Goal: Find specific page/section: Find specific page/section

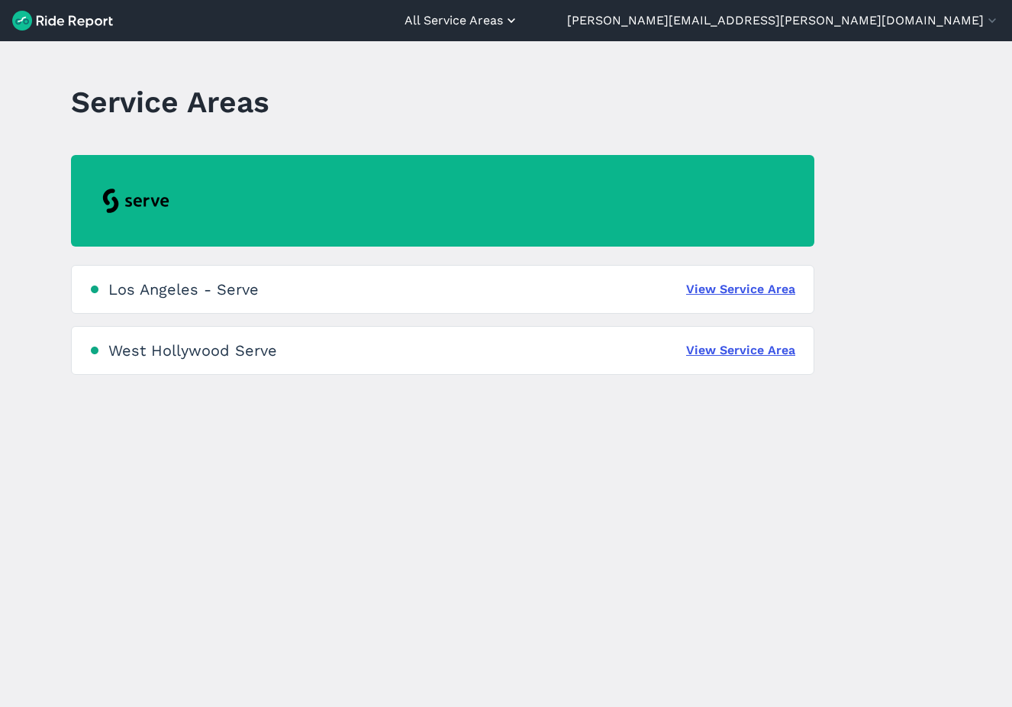
click at [519, 21] on button "All Service Areas" at bounding box center [462, 20] width 114 height 18
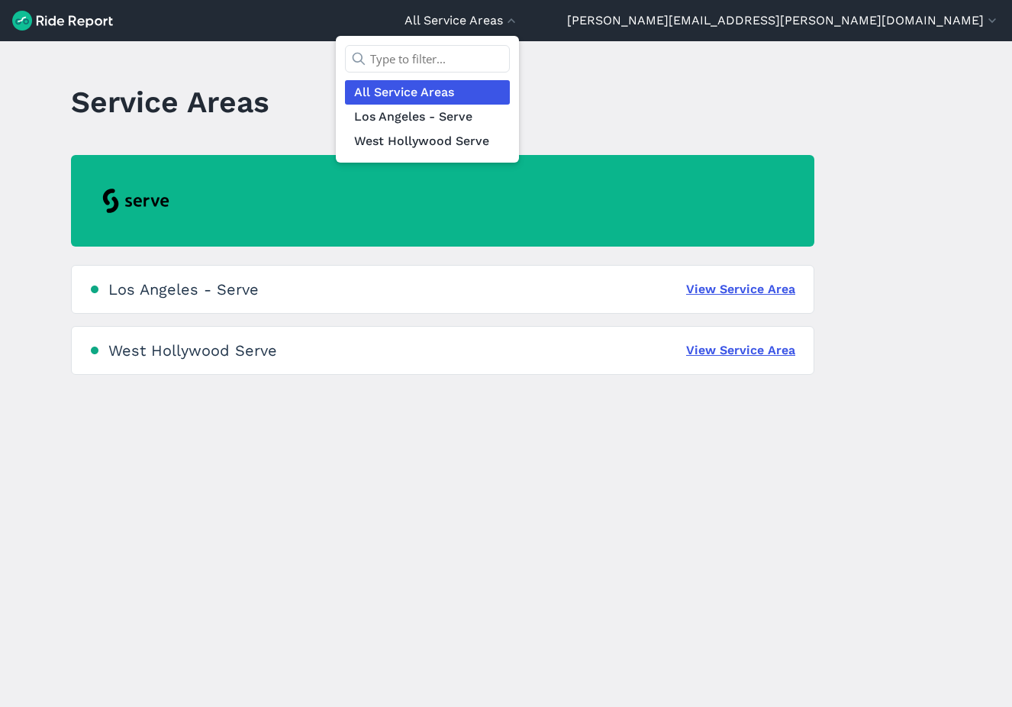
click at [377, 414] on div at bounding box center [506, 353] width 1012 height 707
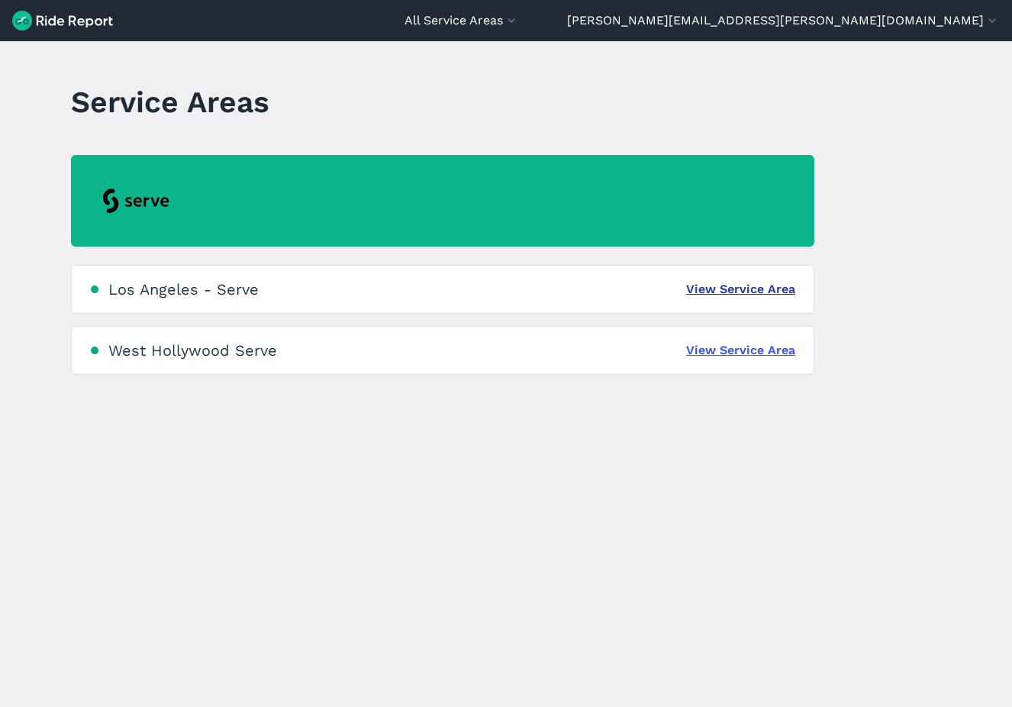
click at [717, 289] on link "View Service Area" at bounding box center [740, 289] width 109 height 18
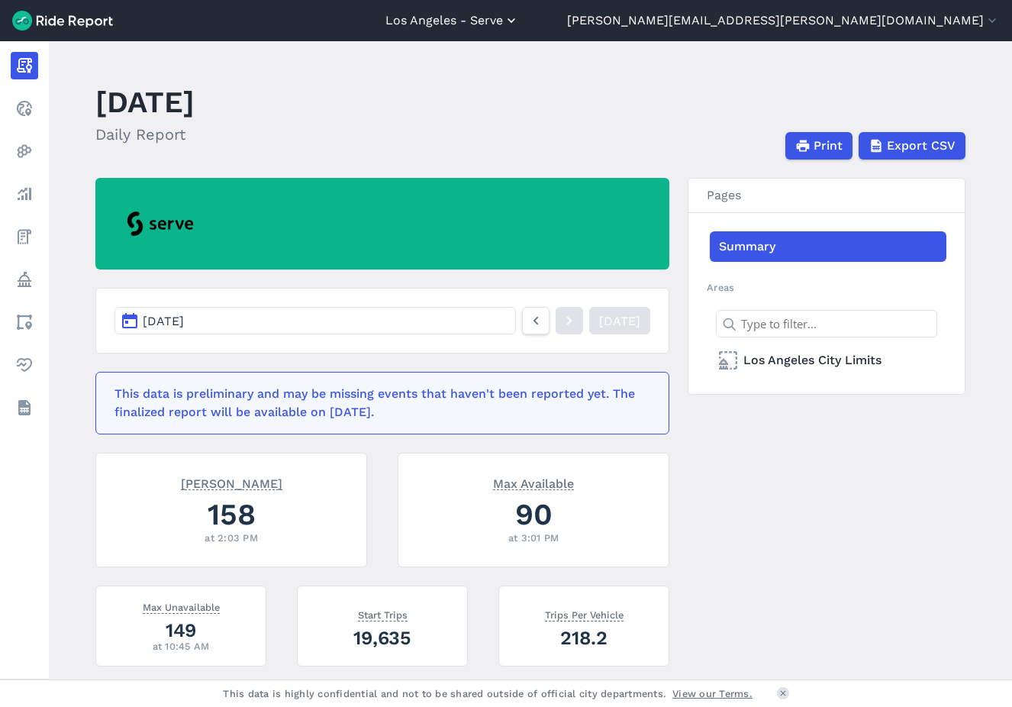
click at [519, 15] on button "Los Angeles - Serve" at bounding box center [452, 20] width 134 height 18
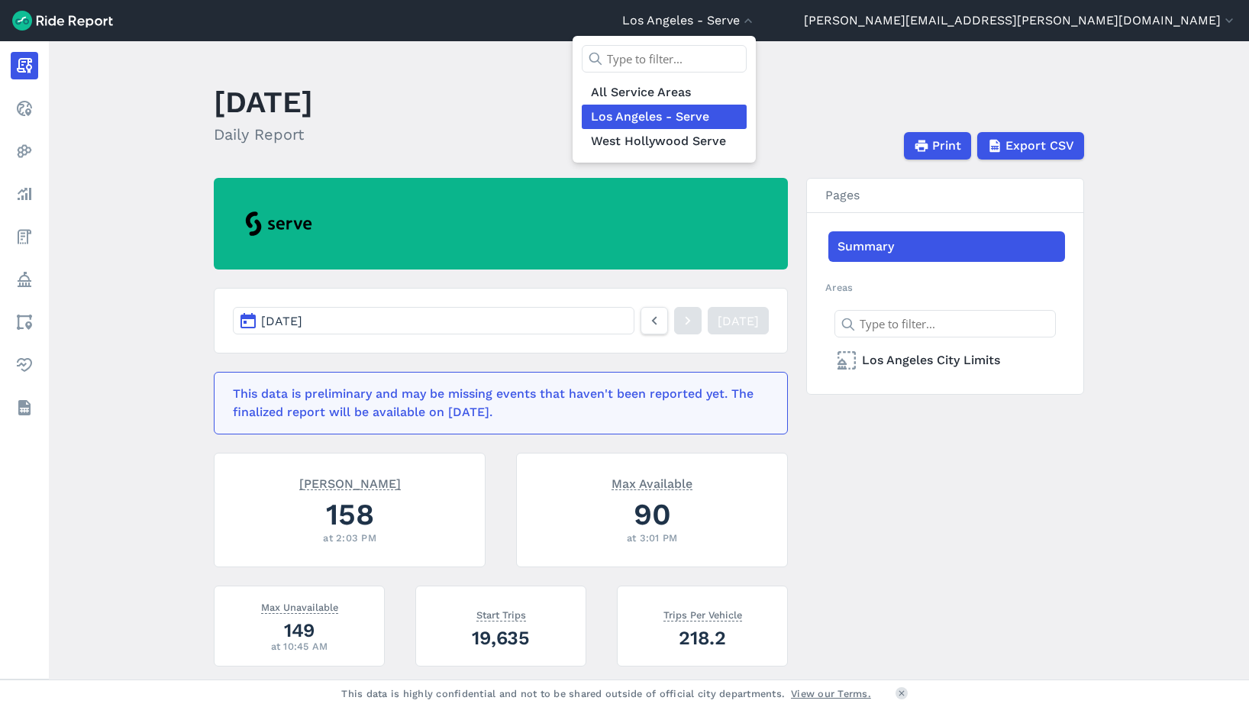
click at [695, 128] on div at bounding box center [624, 353] width 1249 height 707
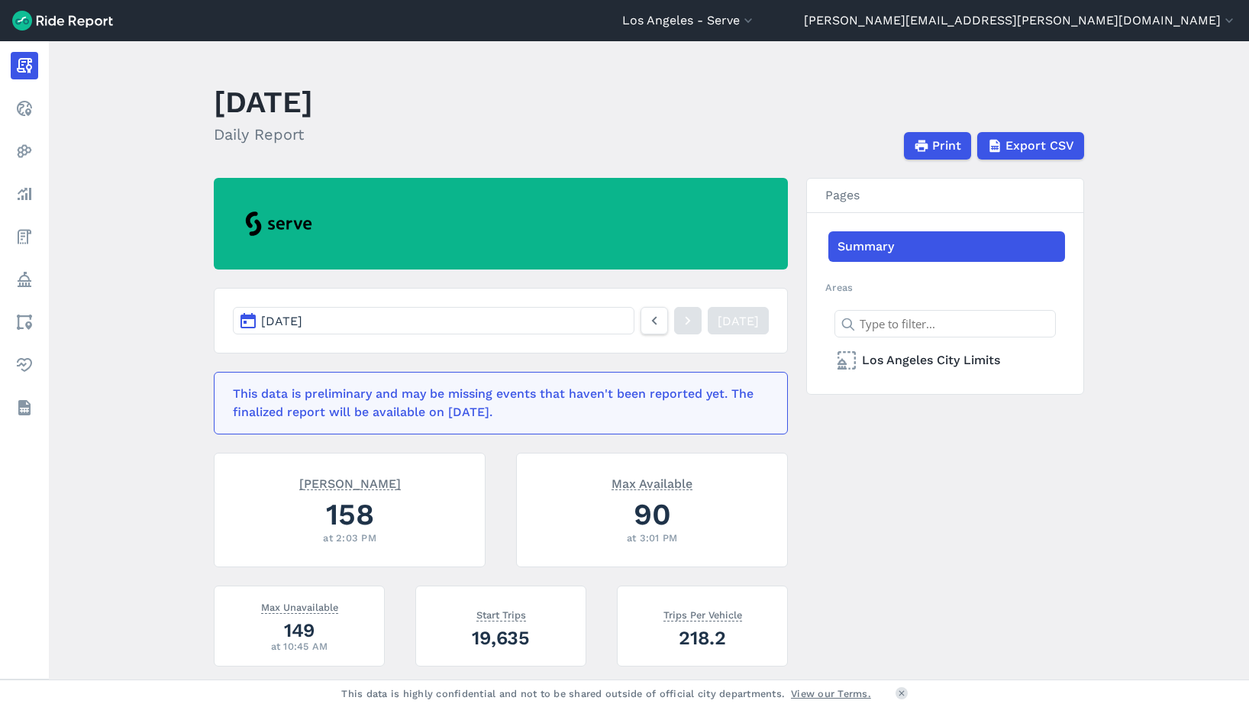
click at [898, 469] on div "[DATE] [DATE] This data is preliminary and may be missing events that haven't b…" at bounding box center [649, 521] width 870 height 687
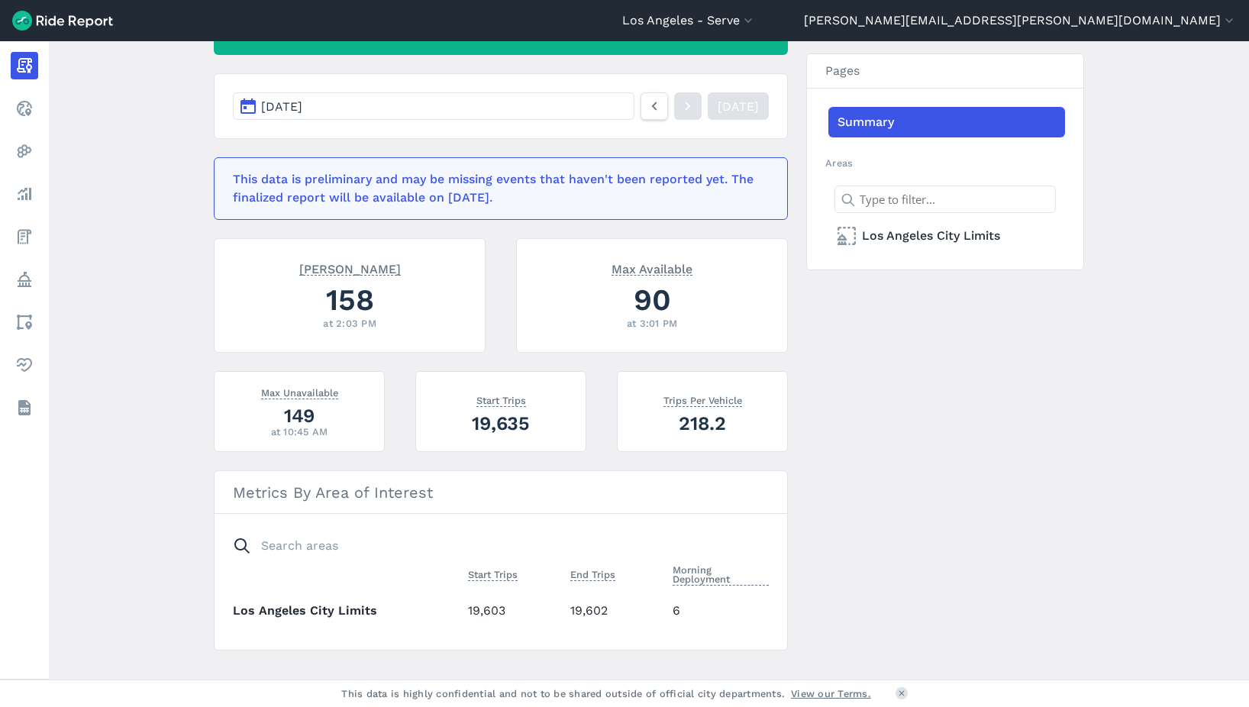
scroll to position [240, 0]
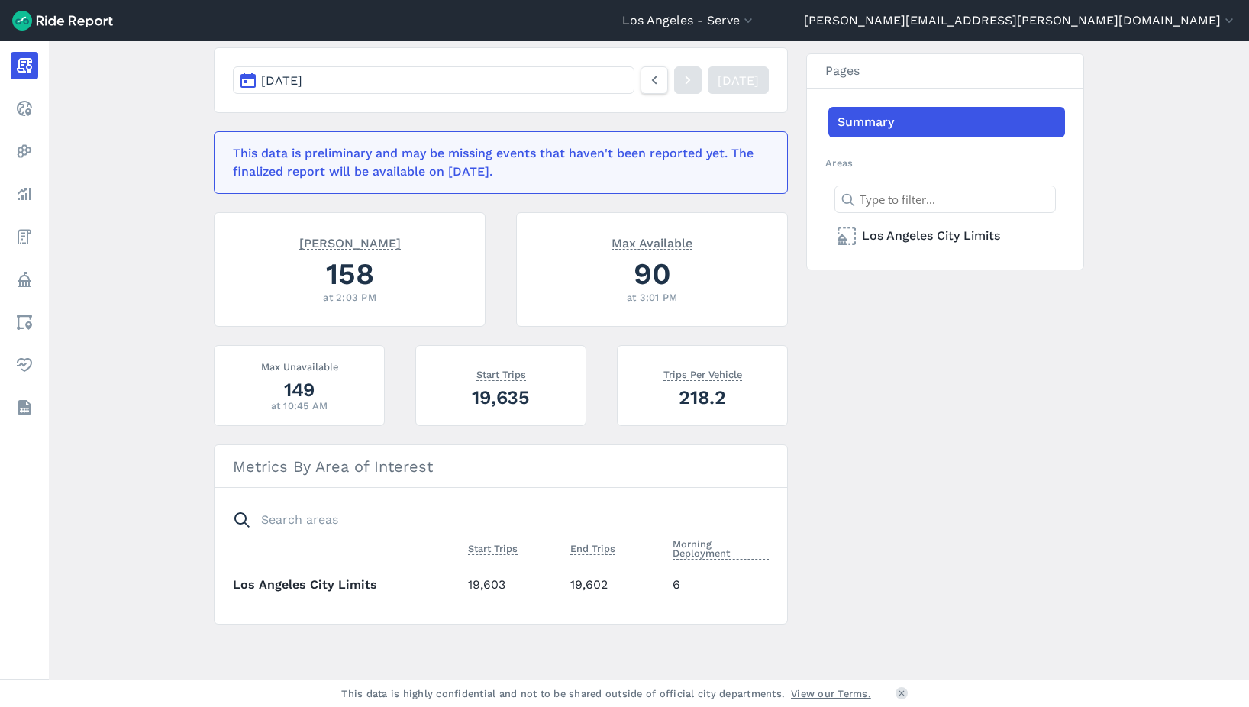
click at [321, 585] on th "Los Angeles City Limits" at bounding box center [347, 584] width 229 height 42
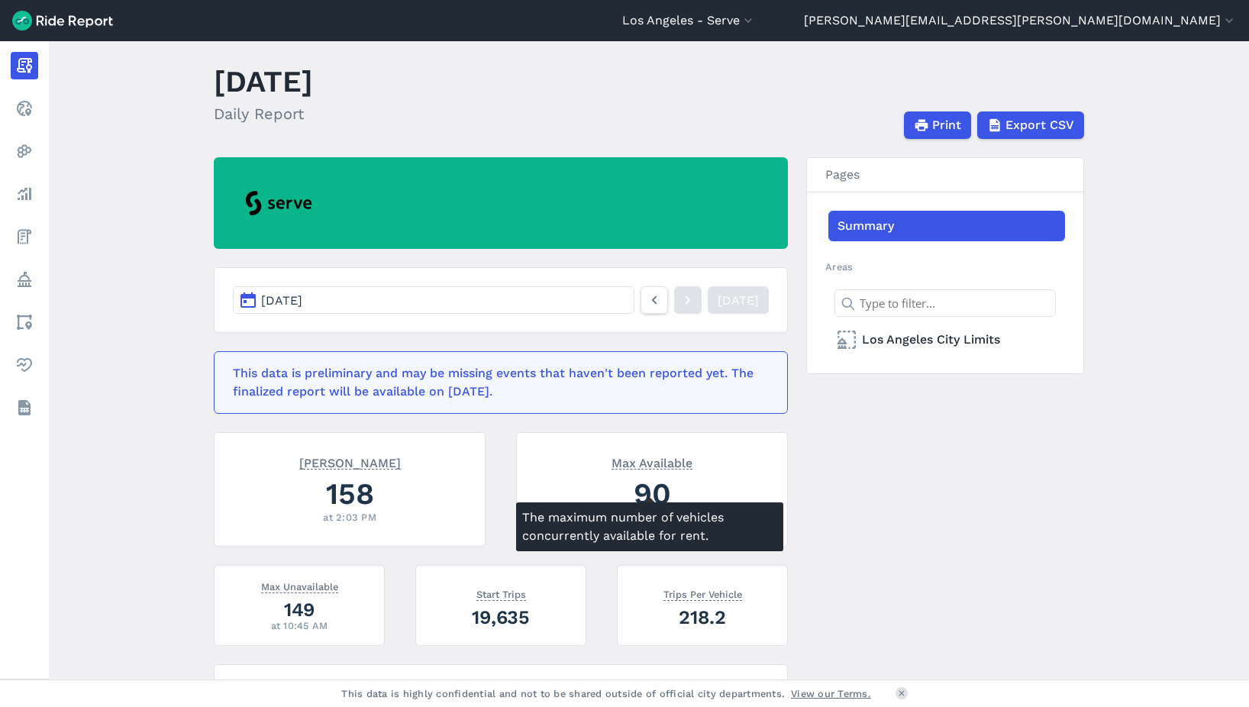
scroll to position [0, 0]
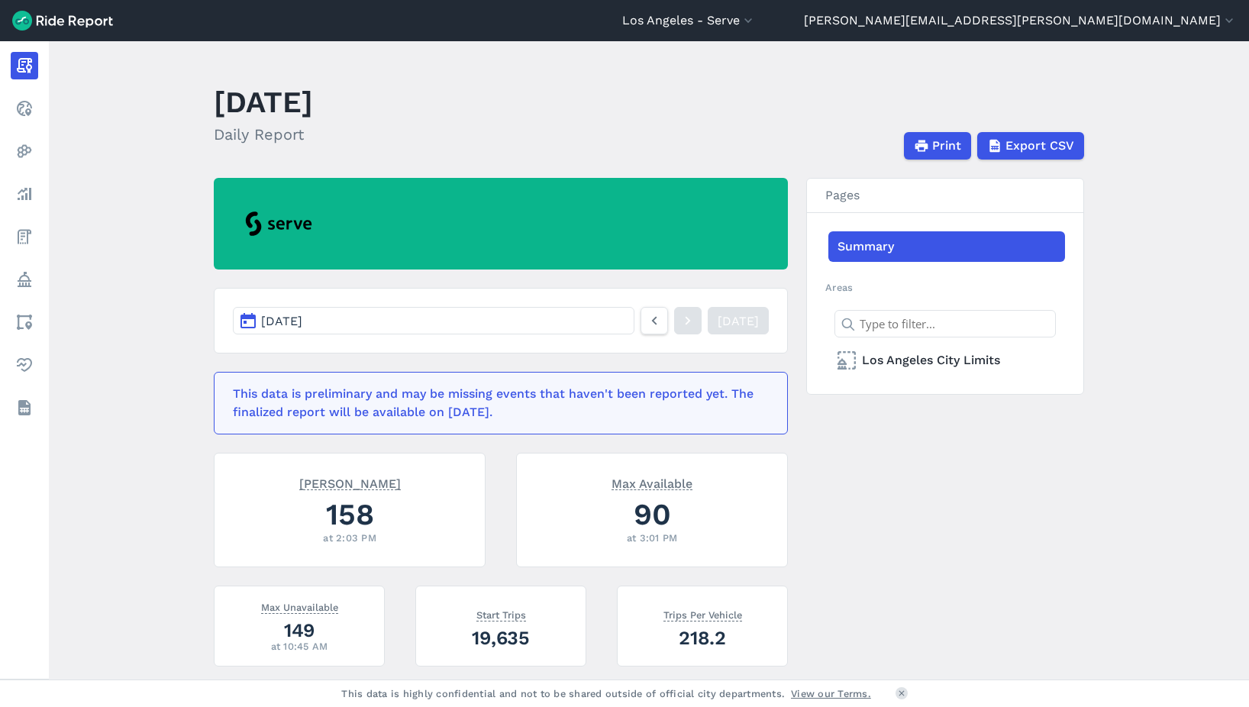
click at [482, 312] on button "[DATE]" at bounding box center [433, 320] width 401 height 27
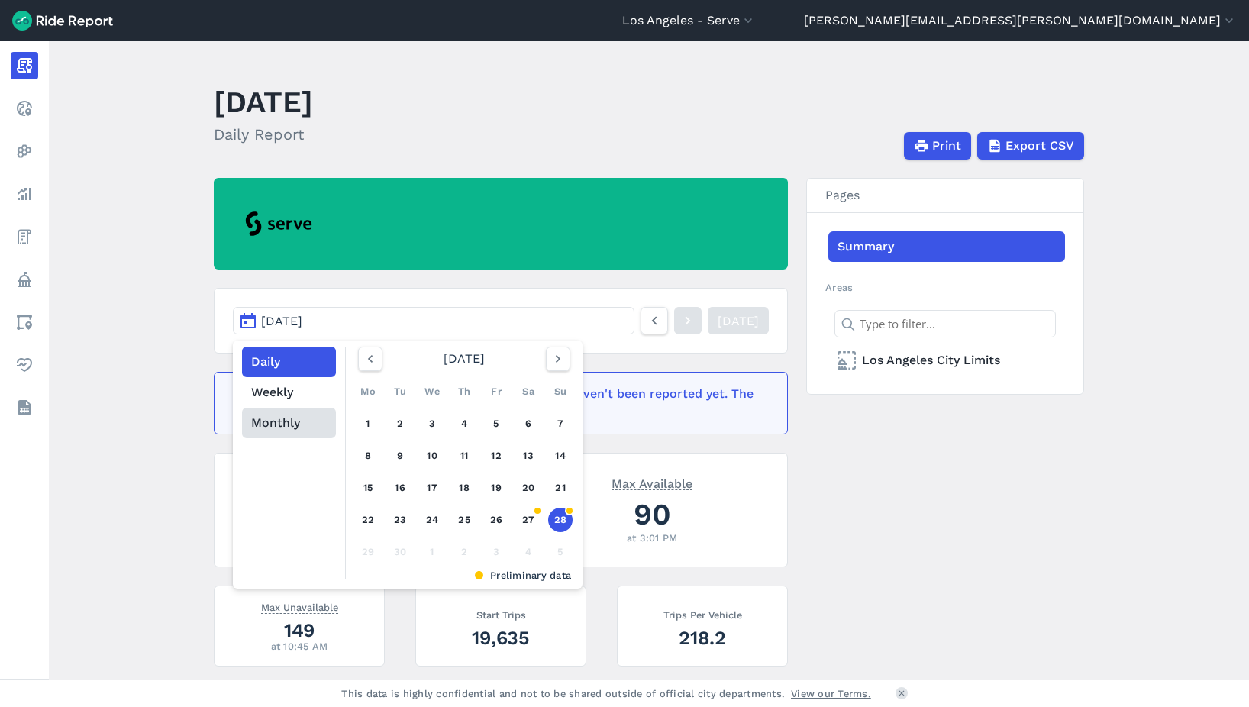
click at [277, 423] on button "Monthly" at bounding box center [289, 423] width 94 height 31
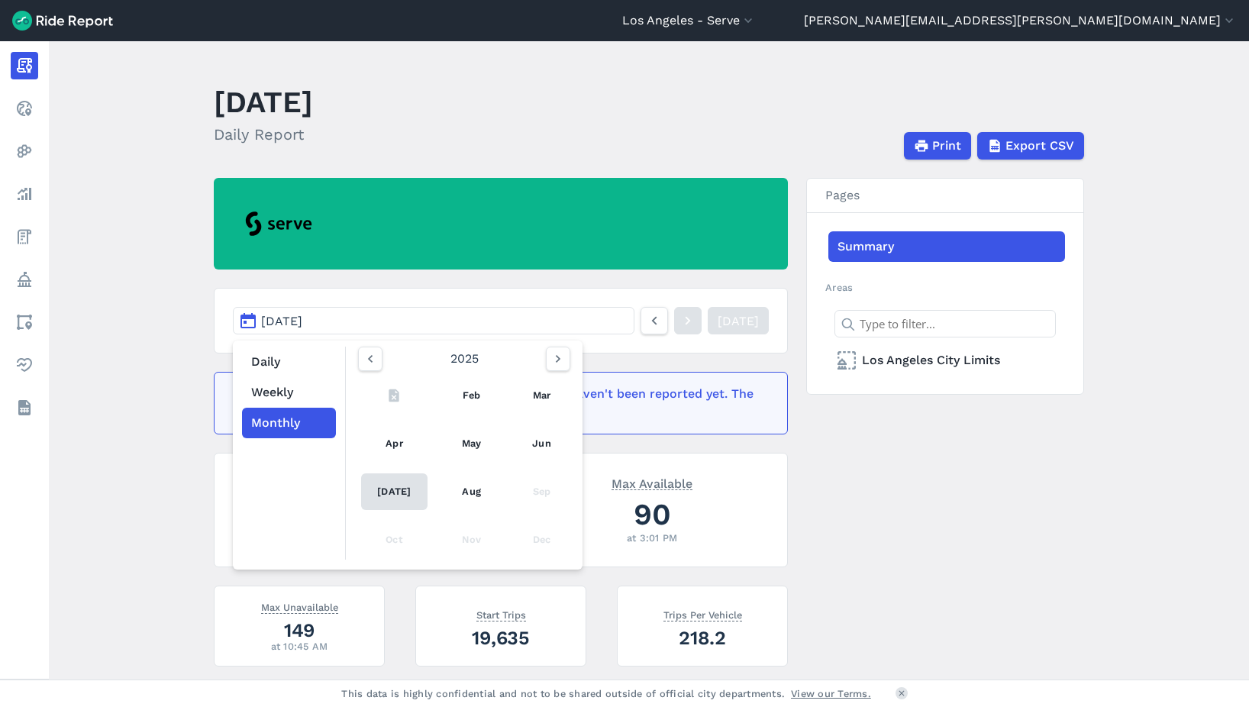
click at [393, 490] on link "[DATE]" at bounding box center [394, 491] width 67 height 37
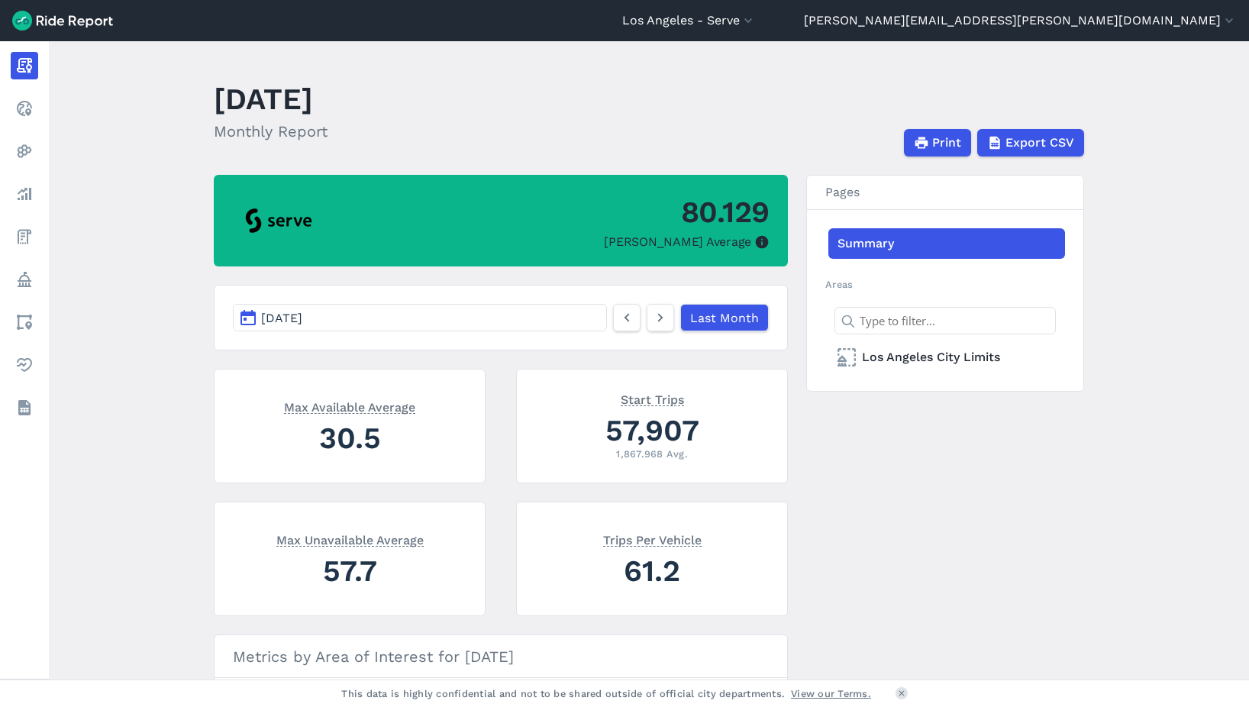
click at [933, 509] on div "80.129 Max Parked Average [DATE] Last Month Max Available Average 30.5 Max Unav…" at bounding box center [649, 495] width 870 height 640
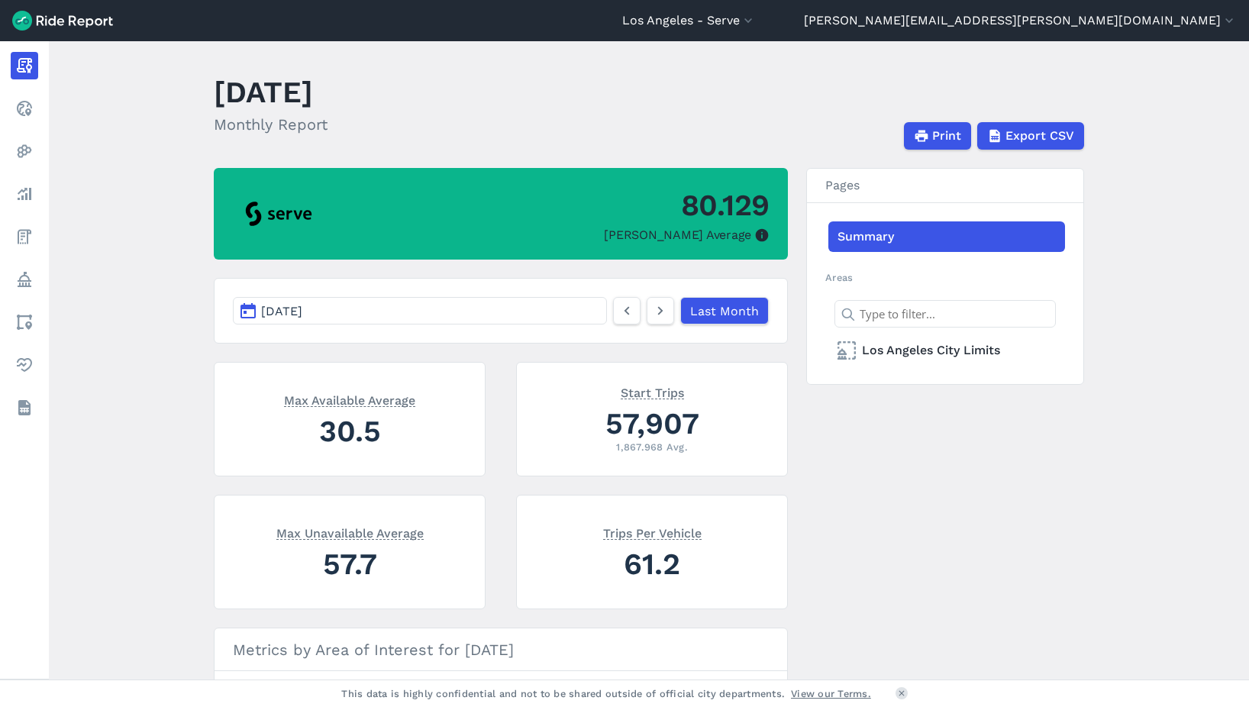
scroll to position [8, 0]
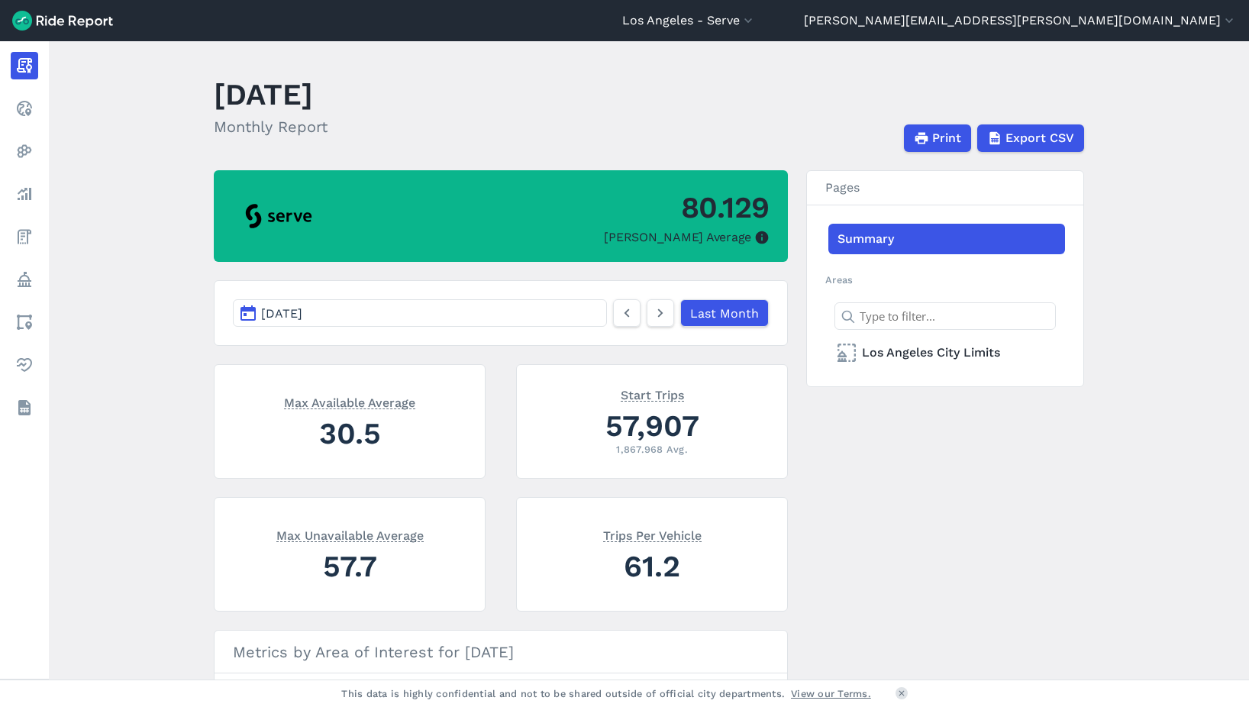
click at [665, 421] on div "57,907" at bounding box center [652, 426] width 234 height 42
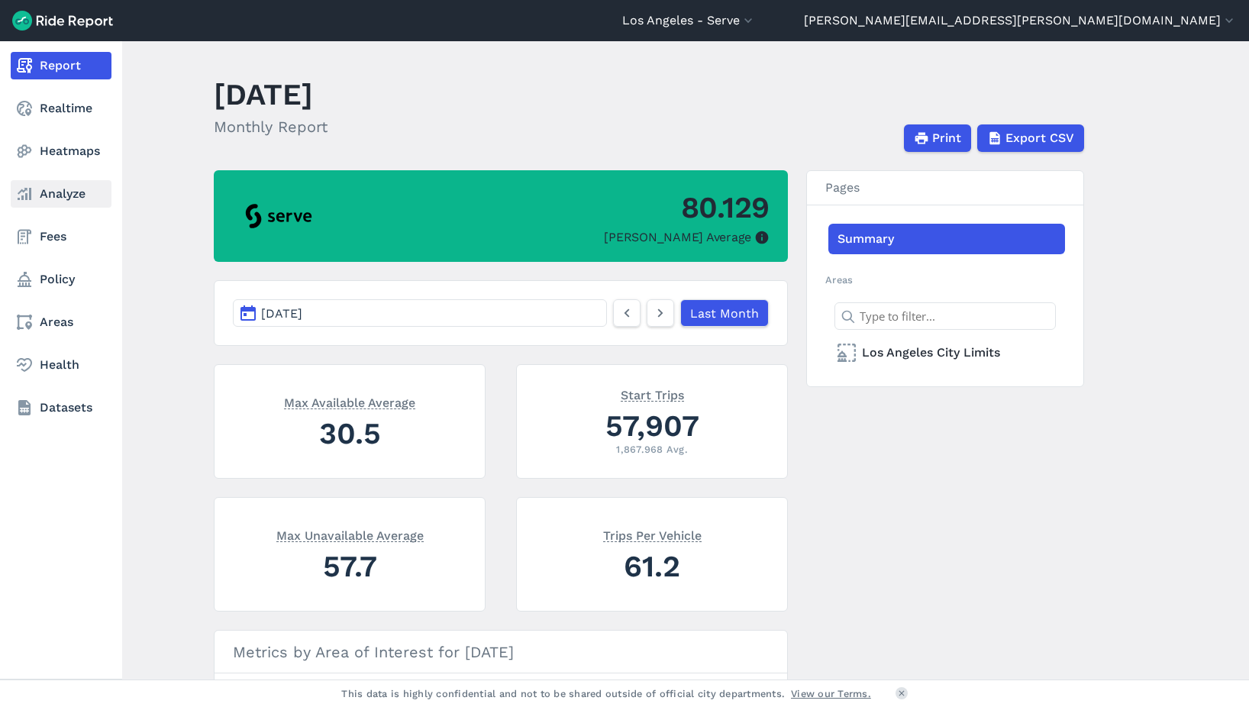
click at [59, 190] on link "Analyze" at bounding box center [61, 193] width 101 height 27
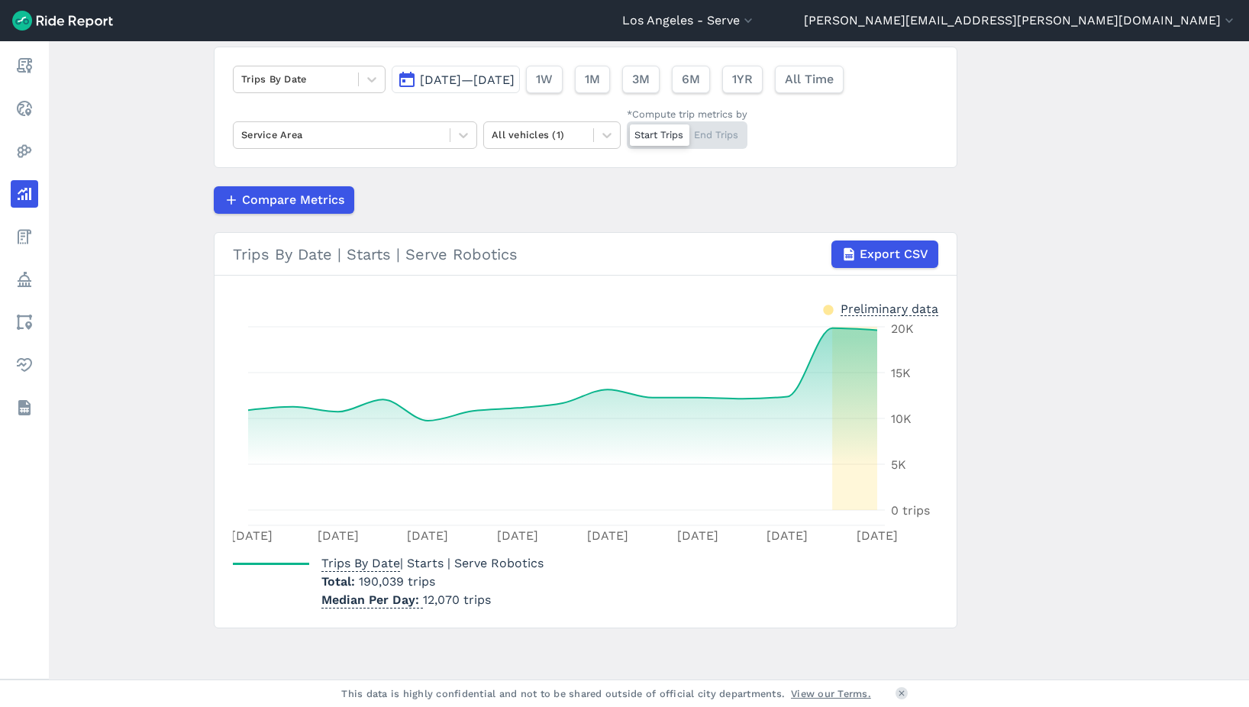
scroll to position [112, 0]
